Goal: Task Accomplishment & Management: Manage account settings

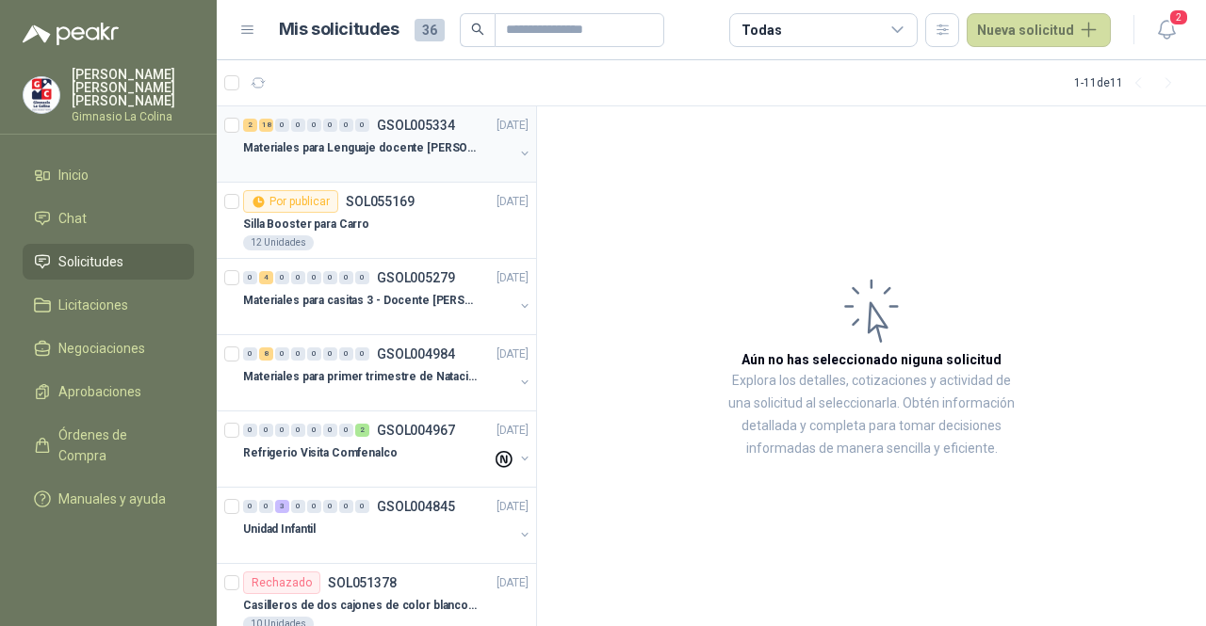
click at [328, 170] on div at bounding box center [378, 166] width 270 height 15
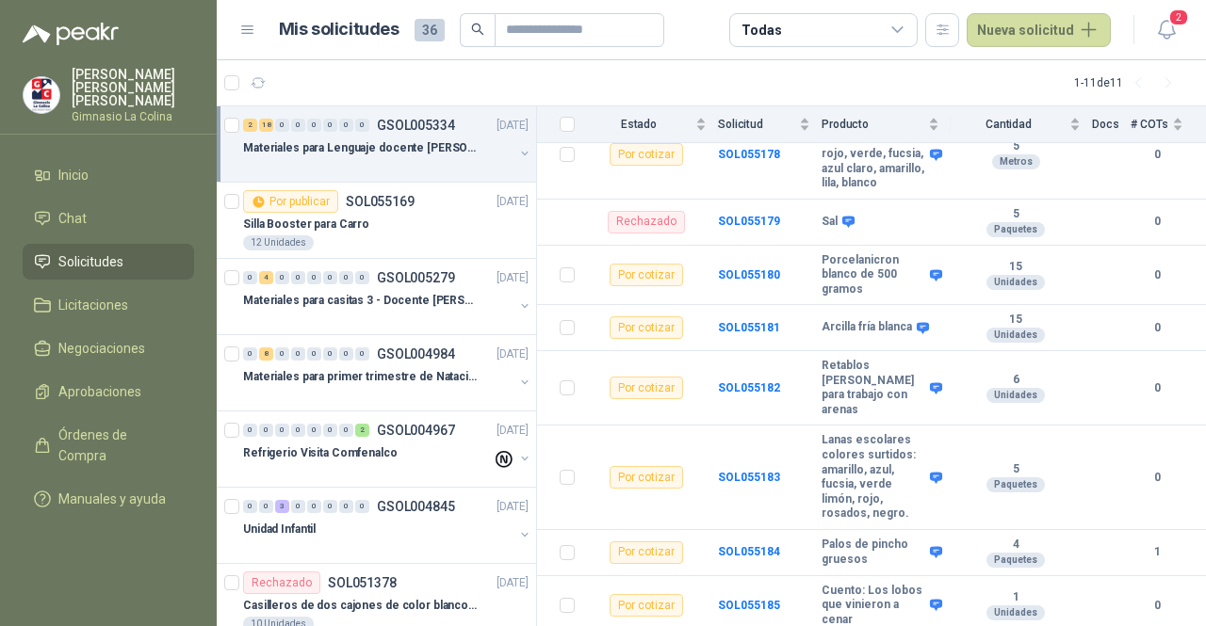
scroll to position [663, 0]
